Goal: Task Accomplishment & Management: Complete application form

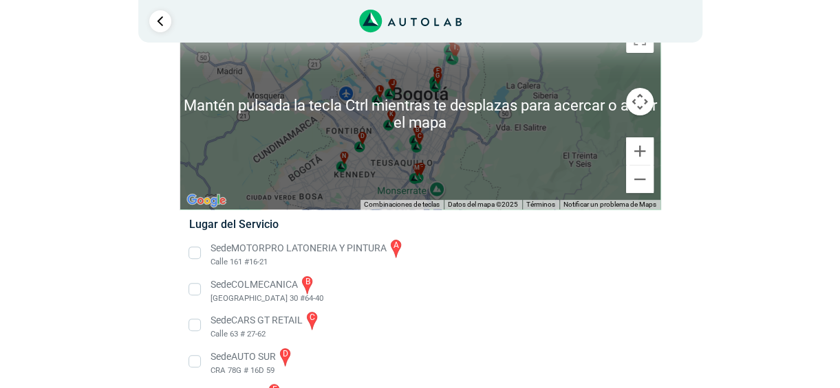
scroll to position [138, 0]
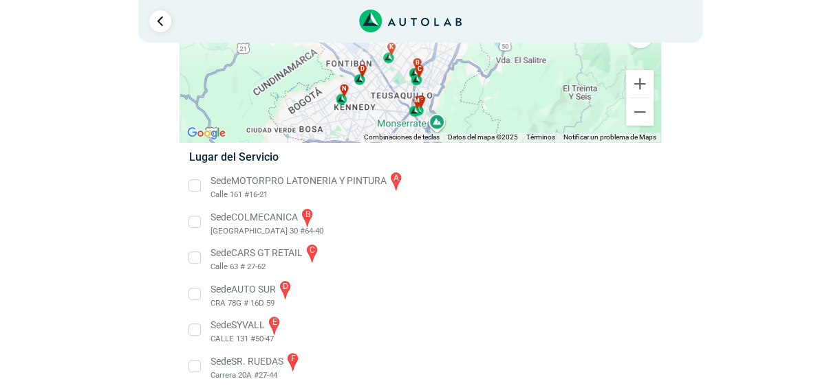
click at [196, 225] on li "Sede COLMECANICA b [GEOGRAPHIC_DATA] 30 #64-40" at bounding box center [420, 222] width 482 height 31
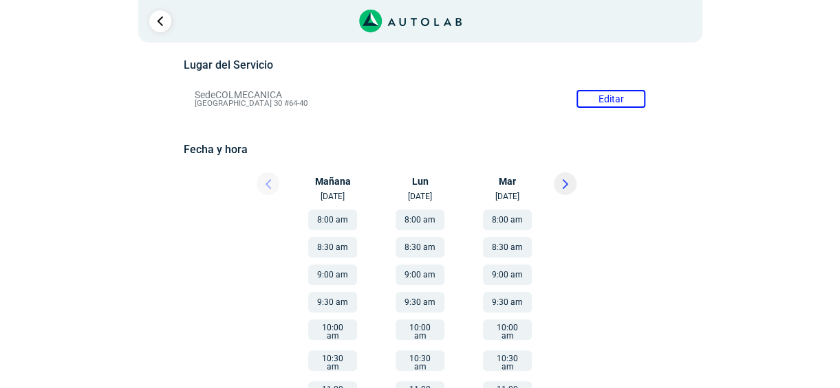
scroll to position [154, 0]
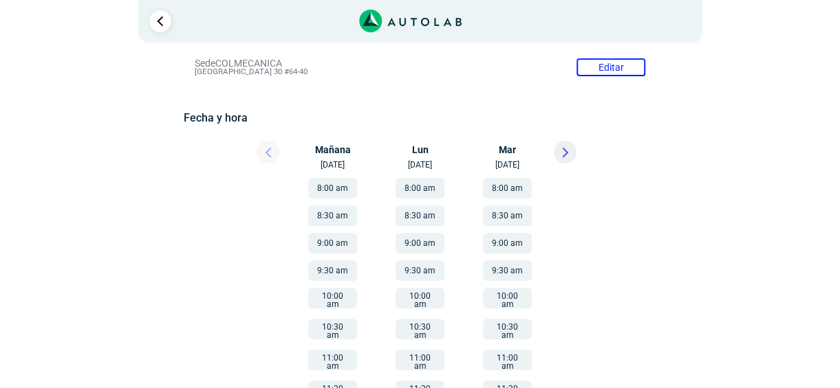
click at [342, 193] on button "8:00 am" at bounding box center [332, 188] width 49 height 21
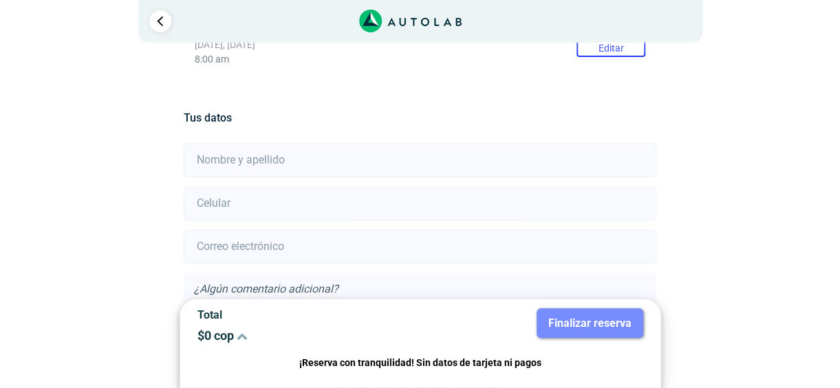
scroll to position [305, 0]
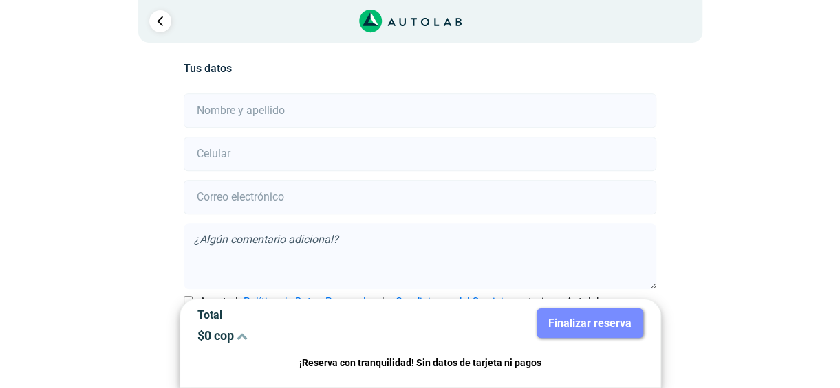
click at [310, 105] on input "text" at bounding box center [420, 111] width 472 height 34
type input "[PERSON_NAME] PRUEBA NO LLAMAR"
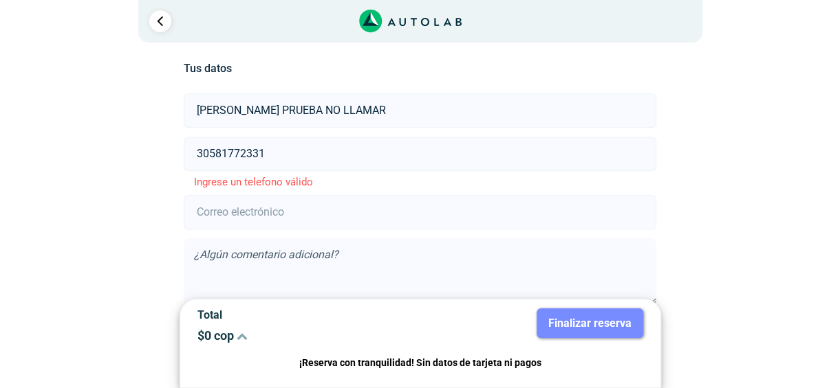
click at [328, 155] on input "30581772331" at bounding box center [420, 154] width 472 height 34
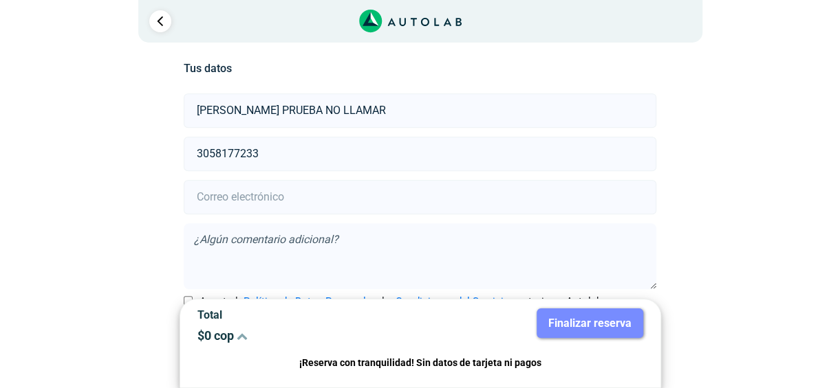
type input "3058177233"
type input "[PERSON_NAME][EMAIL_ADDRESS][DOMAIN_NAME]"
click at [376, 272] on textarea at bounding box center [420, 256] width 472 height 66
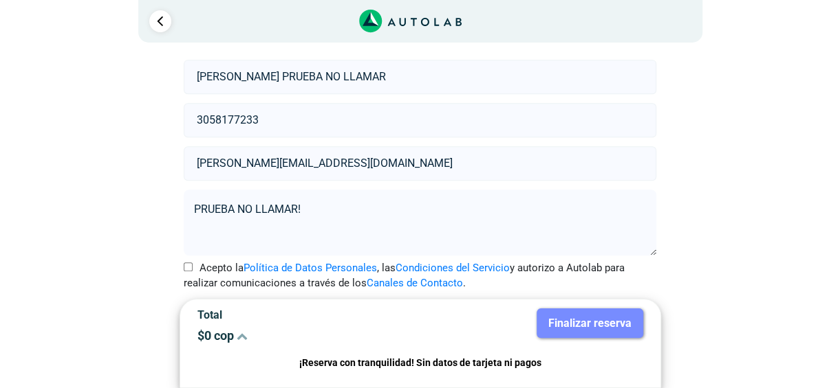
scroll to position [358, 0]
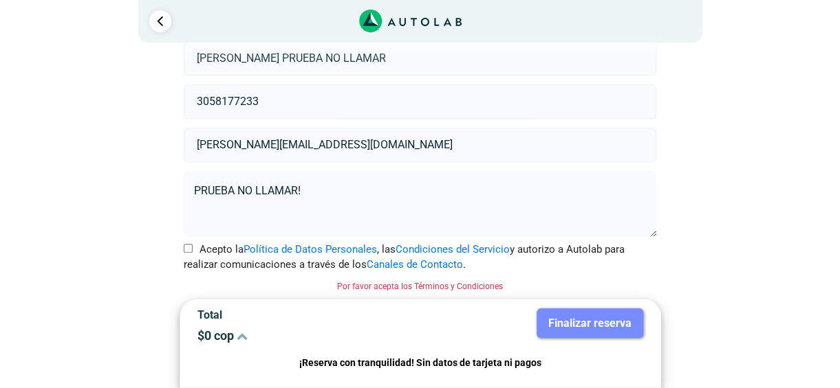
type textarea "PRUEBA NO LLAMAR!"
click at [184, 247] on input "Acepto la Política de Datos Personales , las Condiciones del Servicio y autoriz…" at bounding box center [188, 248] width 9 height 9
checkbox input "true"
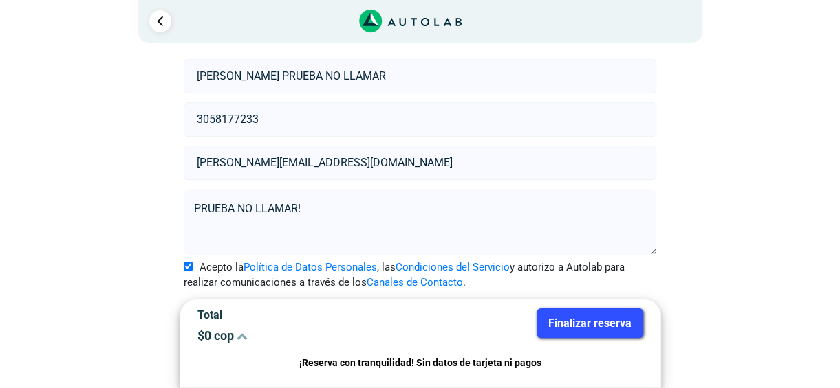
click at [568, 330] on button "Finalizar reserva" at bounding box center [589, 324] width 107 height 30
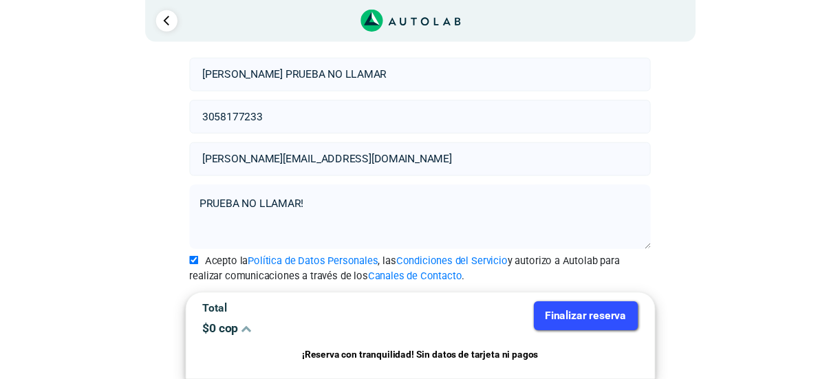
scroll to position [0, 0]
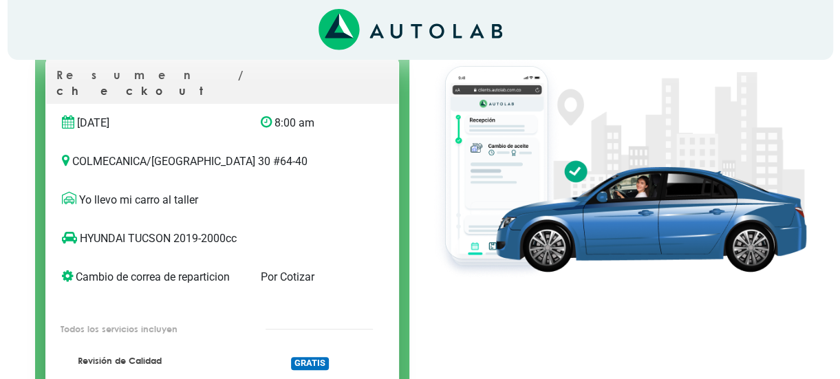
scroll to position [138, 0]
